Goal: Task Accomplishment & Management: Use online tool/utility

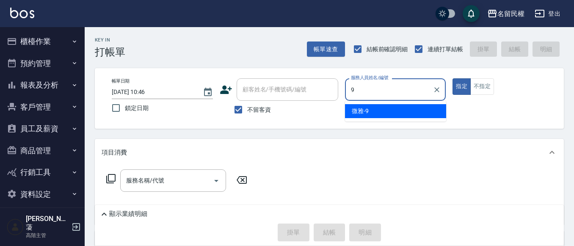
type input "微雅-9"
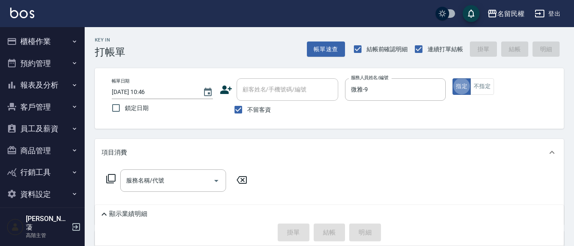
type button "true"
click at [438, 88] on icon "Clear" at bounding box center [437, 90] width 8 height 8
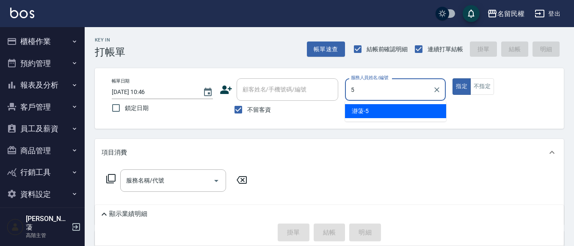
type input "瀞蓤-5"
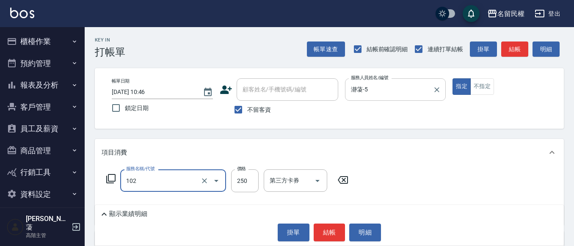
type input "指定洗髮(102)"
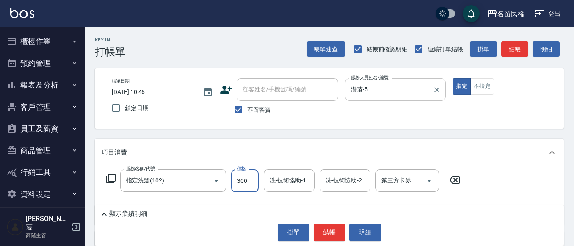
type input "300"
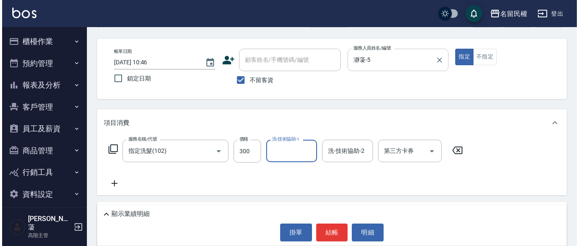
scroll to position [42, 0]
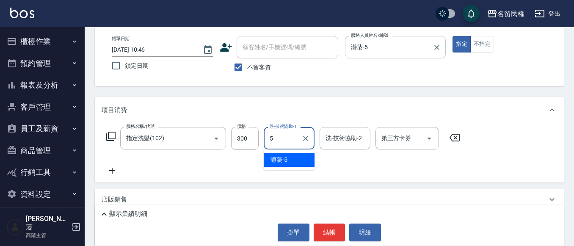
type input "瀞蓤-5"
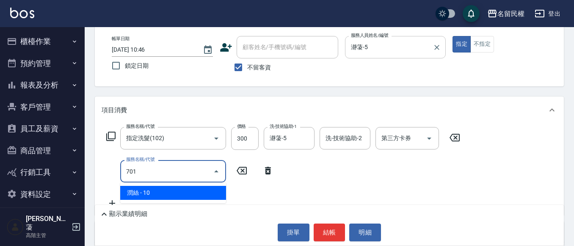
type input "[PERSON_NAME](701)"
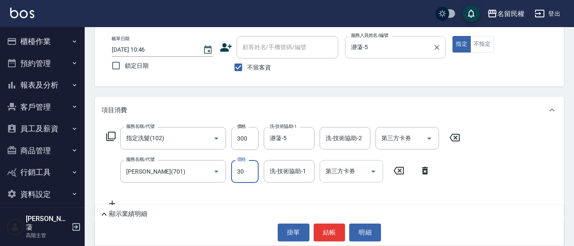
type input "30"
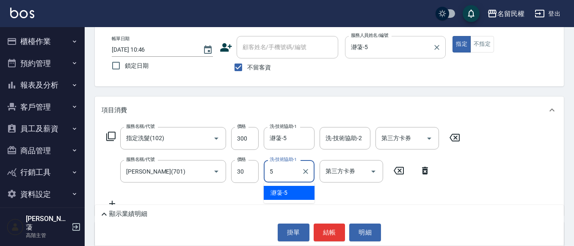
type input "瀞蓤-5"
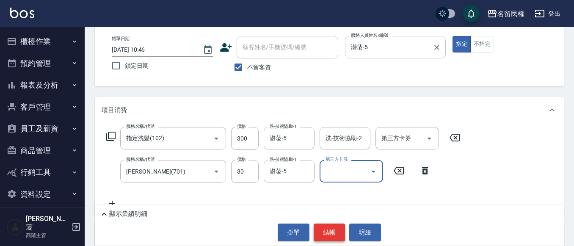
click at [323, 233] on button "結帳" at bounding box center [330, 233] width 32 height 18
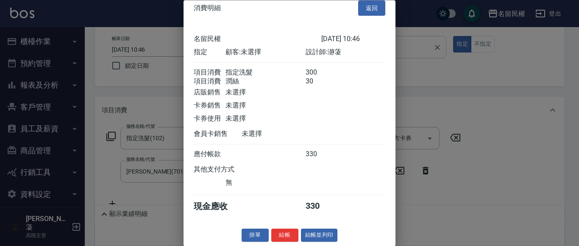
scroll to position [21, 0]
click at [289, 241] on button "結帳" at bounding box center [284, 235] width 27 height 13
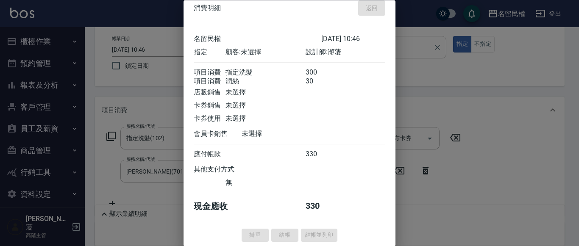
type input "[DATE] 11:11"
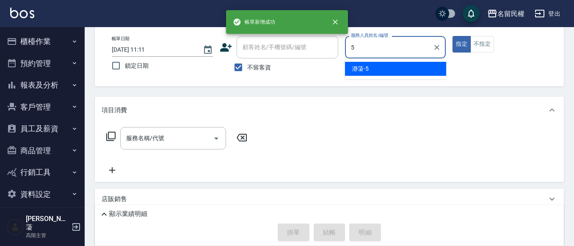
type input "瀞蓤-5"
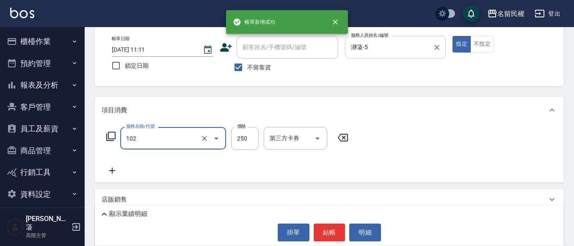
type input "指定洗髮(102)"
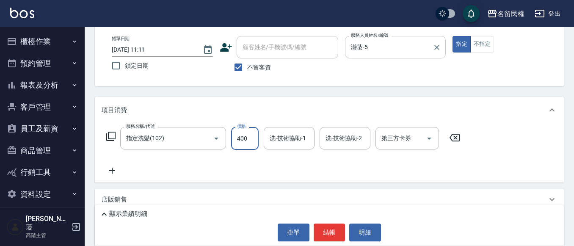
type input "400"
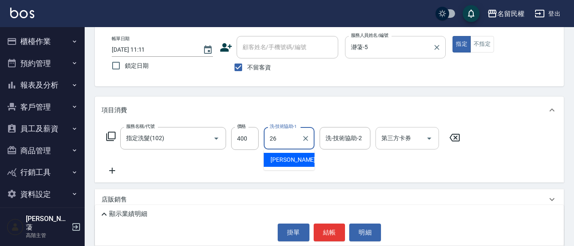
type input "沅莘-26"
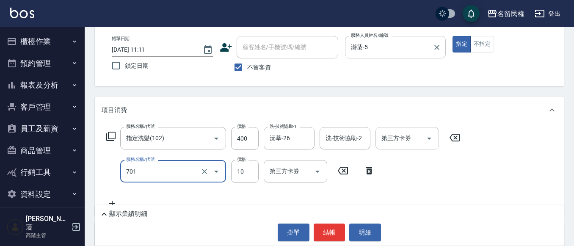
type input "[PERSON_NAME](701)"
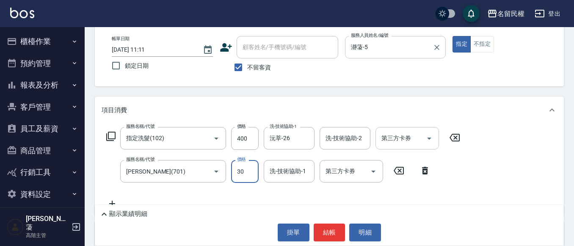
type input "30"
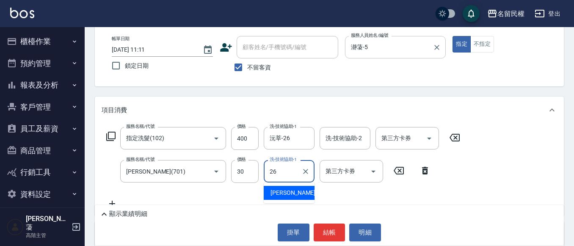
type input "沅莘-26"
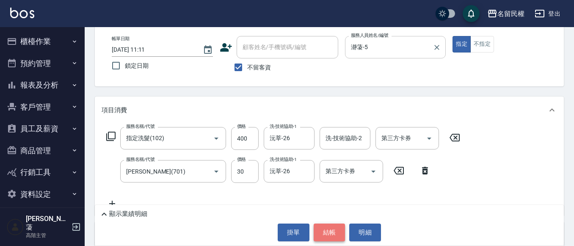
click at [332, 229] on button "結帳" at bounding box center [330, 233] width 32 height 18
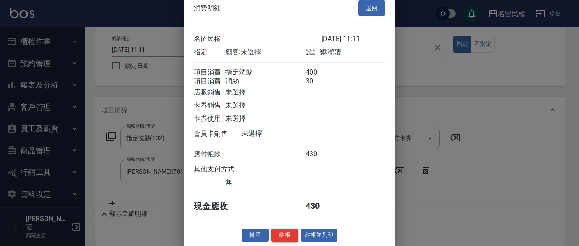
click at [282, 239] on button "結帳" at bounding box center [284, 235] width 27 height 13
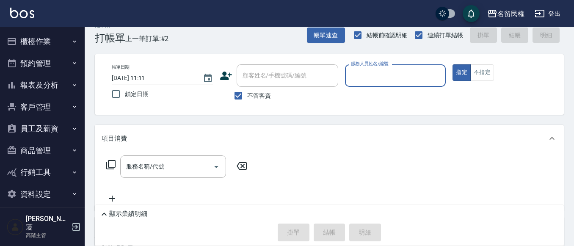
scroll to position [0, 0]
